Goal: Contribute content: Contribute content

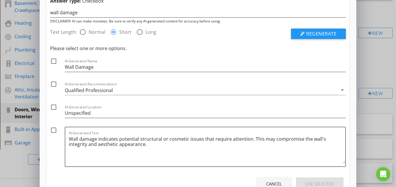
scroll to position [51, 0]
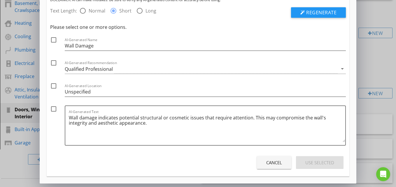
click at [52, 38] on div at bounding box center [54, 40] width 10 height 10
checkbox input "true"
click at [53, 108] on div at bounding box center [54, 109] width 10 height 10
checkbox input "true"
click at [308, 156] on div "Cancel Use Selected" at bounding box center [198, 163] width 296 height 16
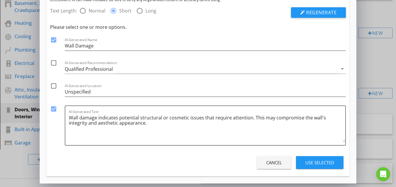
click at [308, 156] on button "Use Selected" at bounding box center [320, 162] width 48 height 13
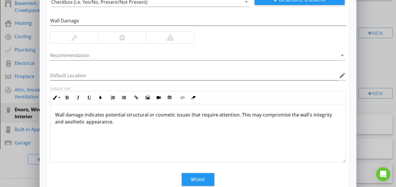
scroll to position [0, 0]
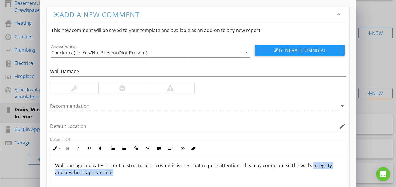
drag, startPoint x: 308, startPoint y: 156, endPoint x: 333, endPoint y: 177, distance: 32.3
click at [333, 177] on div "Wall damage indicates potential structural or cosmetic issues that require atte…" at bounding box center [197, 184] width 295 height 58
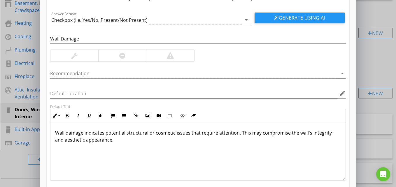
scroll to position [66, 0]
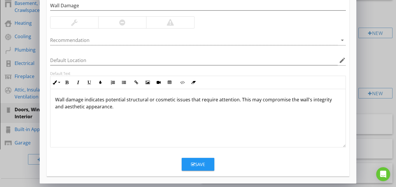
click at [202, 168] on button "Save" at bounding box center [198, 164] width 33 height 13
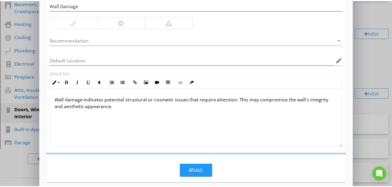
scroll to position [38, 0]
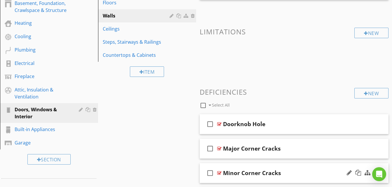
click at [202, 168] on div "check_box_outline_blank Minor Corner Cracks" at bounding box center [293, 173] width 189 height 20
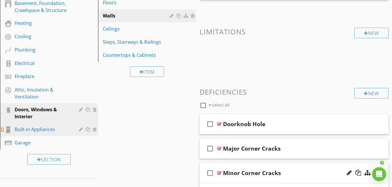
click at [49, 131] on div "Built-in Appliances" at bounding box center [43, 129] width 56 height 7
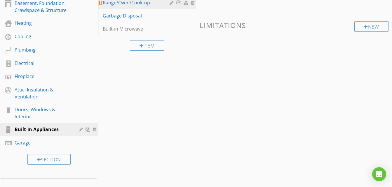
click at [130, 6] on div "Range/Oven/Cooktop" at bounding box center [137, 2] width 69 height 7
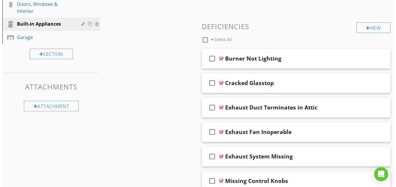
scroll to position [211, 0]
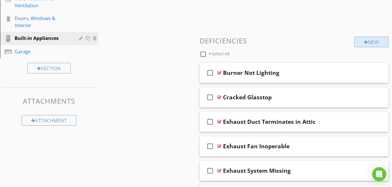
click at [367, 44] on div "New" at bounding box center [371, 42] width 34 height 10
click at [367, 44] on div at bounding box center [196, 93] width 392 height 187
click at [367, 44] on div "New" at bounding box center [371, 42] width 34 height 10
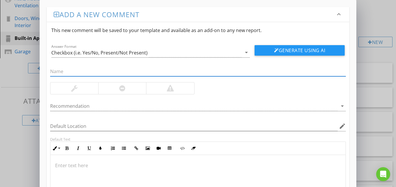
drag, startPoint x: 367, startPoint y: 44, endPoint x: 322, endPoint y: 68, distance: 51.4
click at [322, 68] on input "text" at bounding box center [198, 72] width 296 height 10
type input "broken door"
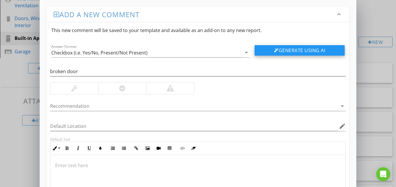
click at [301, 53] on button "Generate Using AI" at bounding box center [300, 50] width 90 height 10
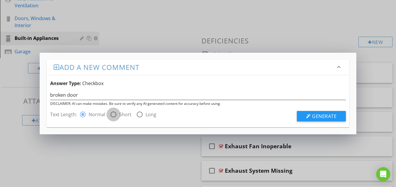
click at [113, 116] on div at bounding box center [113, 115] width 10 height 10
radio input "false"
radio input "true"
click at [312, 119] on span "Generate" at bounding box center [324, 116] width 24 height 6
